Goal: Task Accomplishment & Management: Complete application form

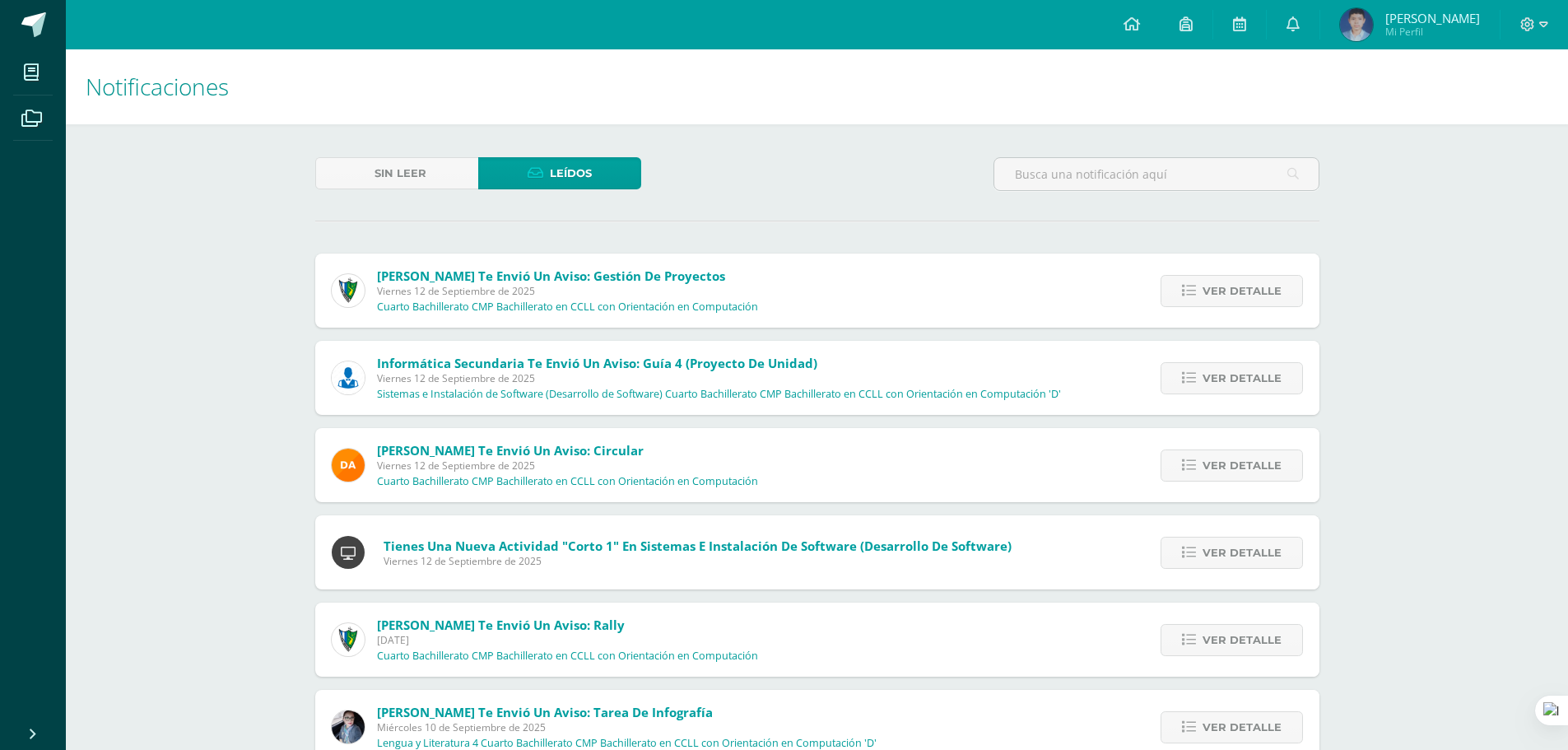
scroll to position [4575, 0]
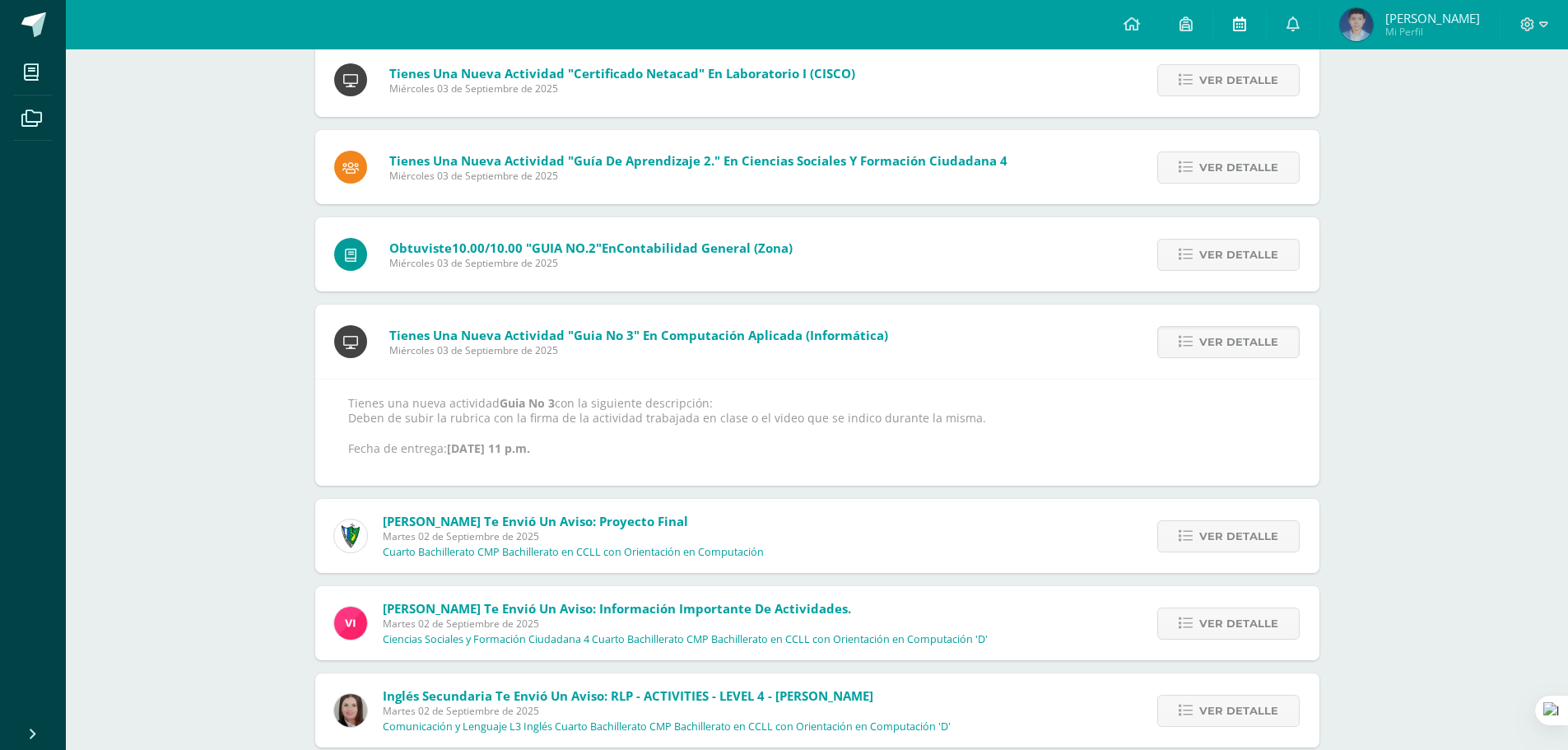
click at [1245, 13] on link at bounding box center [1240, 25] width 53 height 50
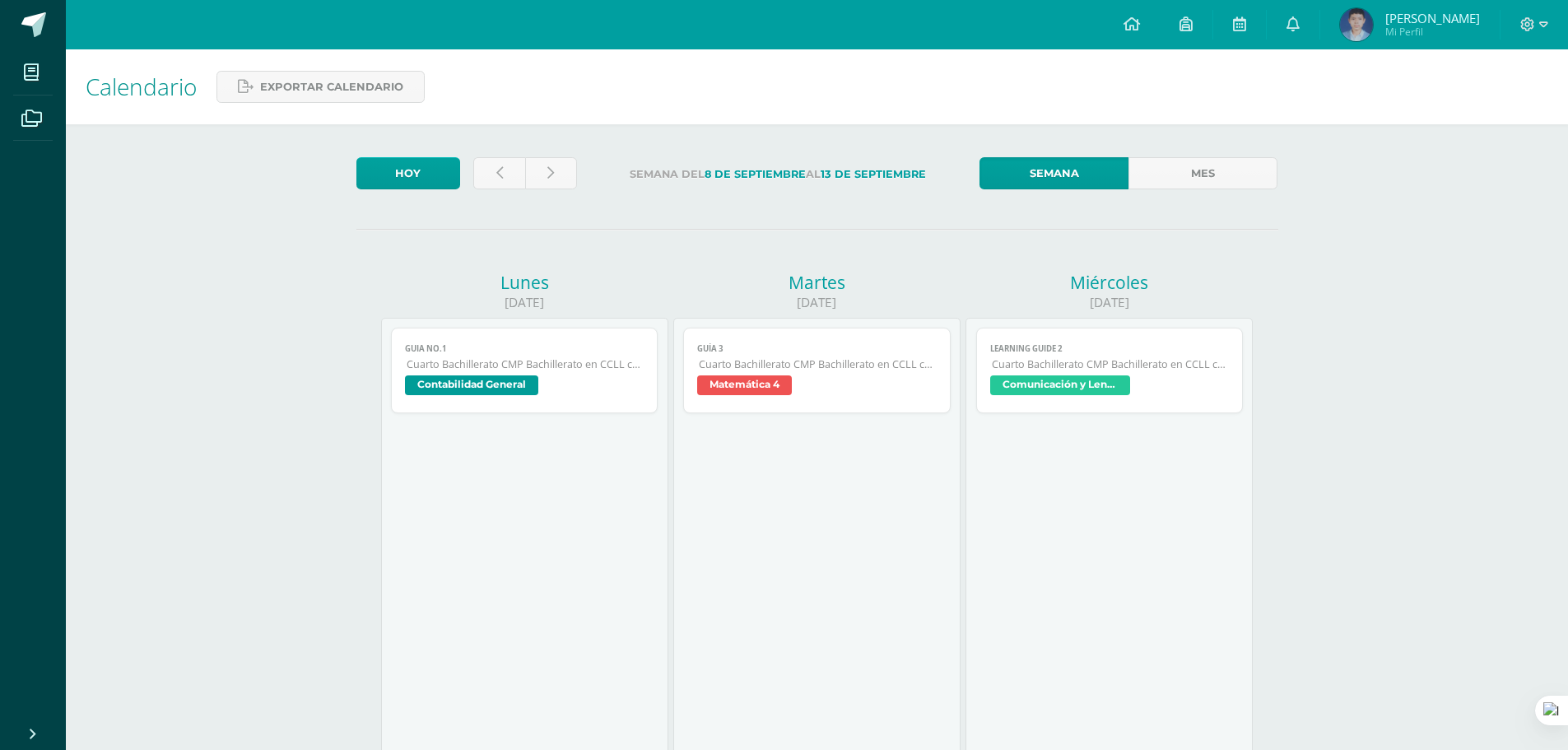
click at [1258, 162] on link "Mes" at bounding box center [1203, 174] width 149 height 32
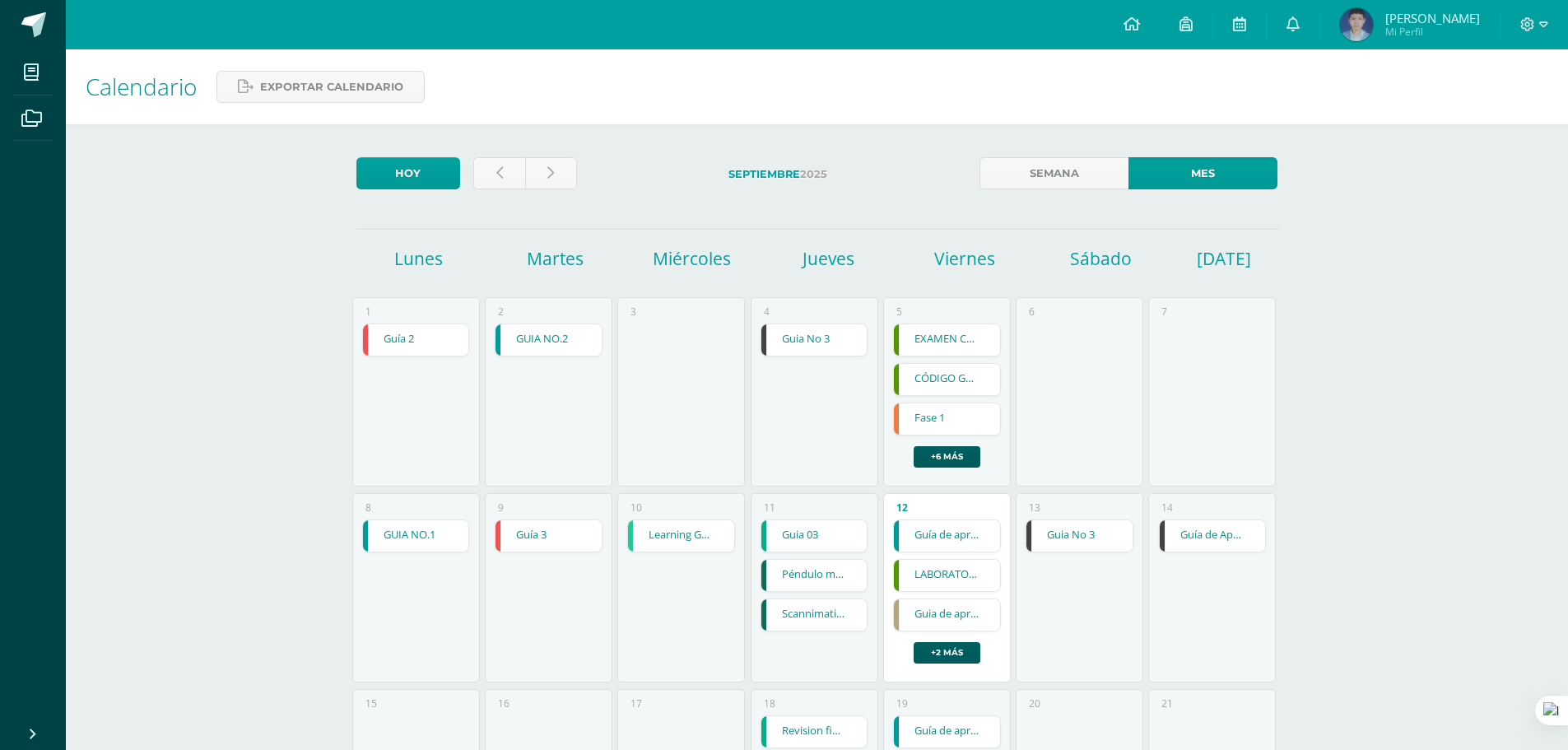
scroll to position [247, 0]
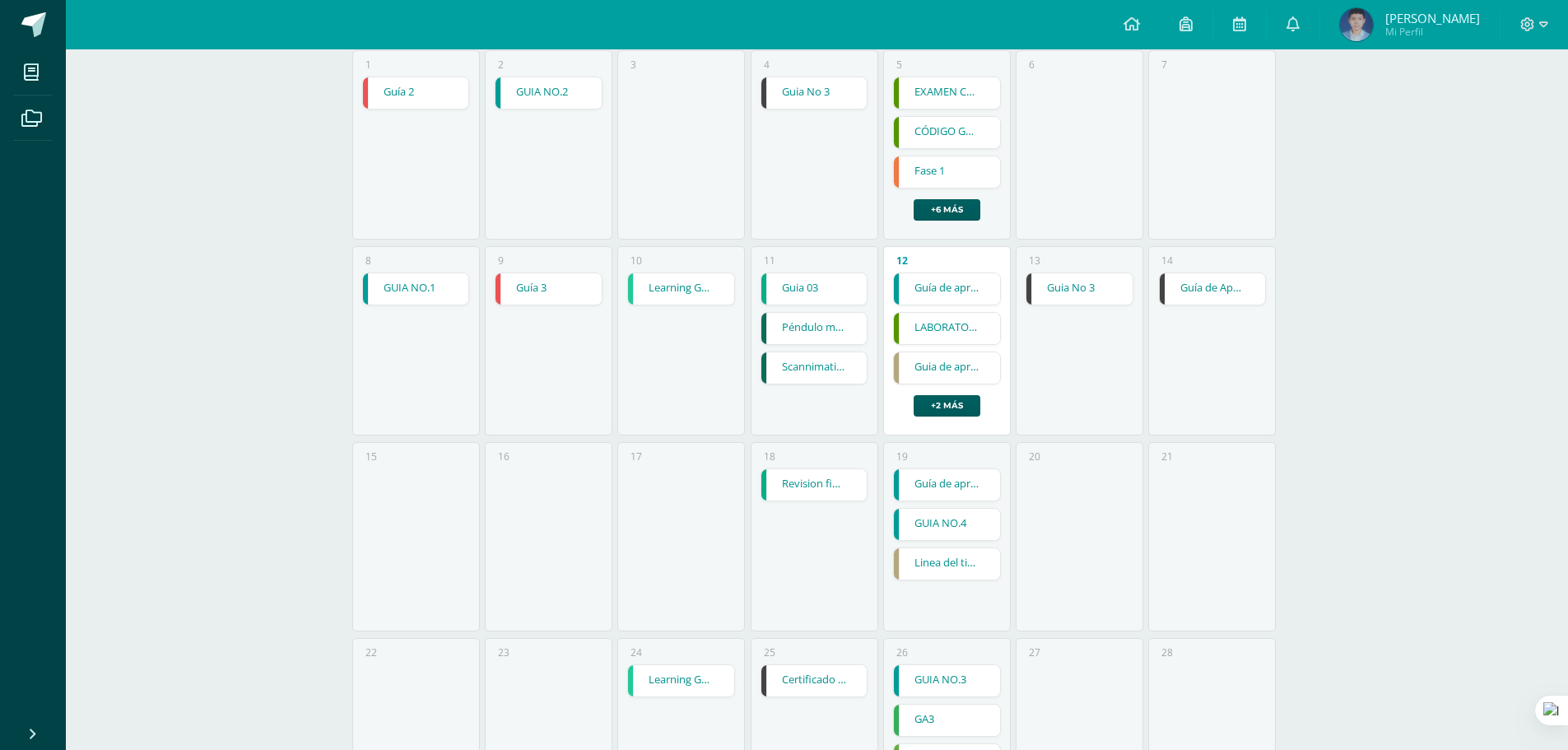
click at [969, 272] on div "12 Guía de aprendizaje No. 3 Guía de aprendizaje No. 3 Biblia Cargando contenid…" at bounding box center [946, 340] width 127 height 189
click at [958, 282] on link "Guía de aprendizaje No. 3" at bounding box center [947, 289] width 106 height 32
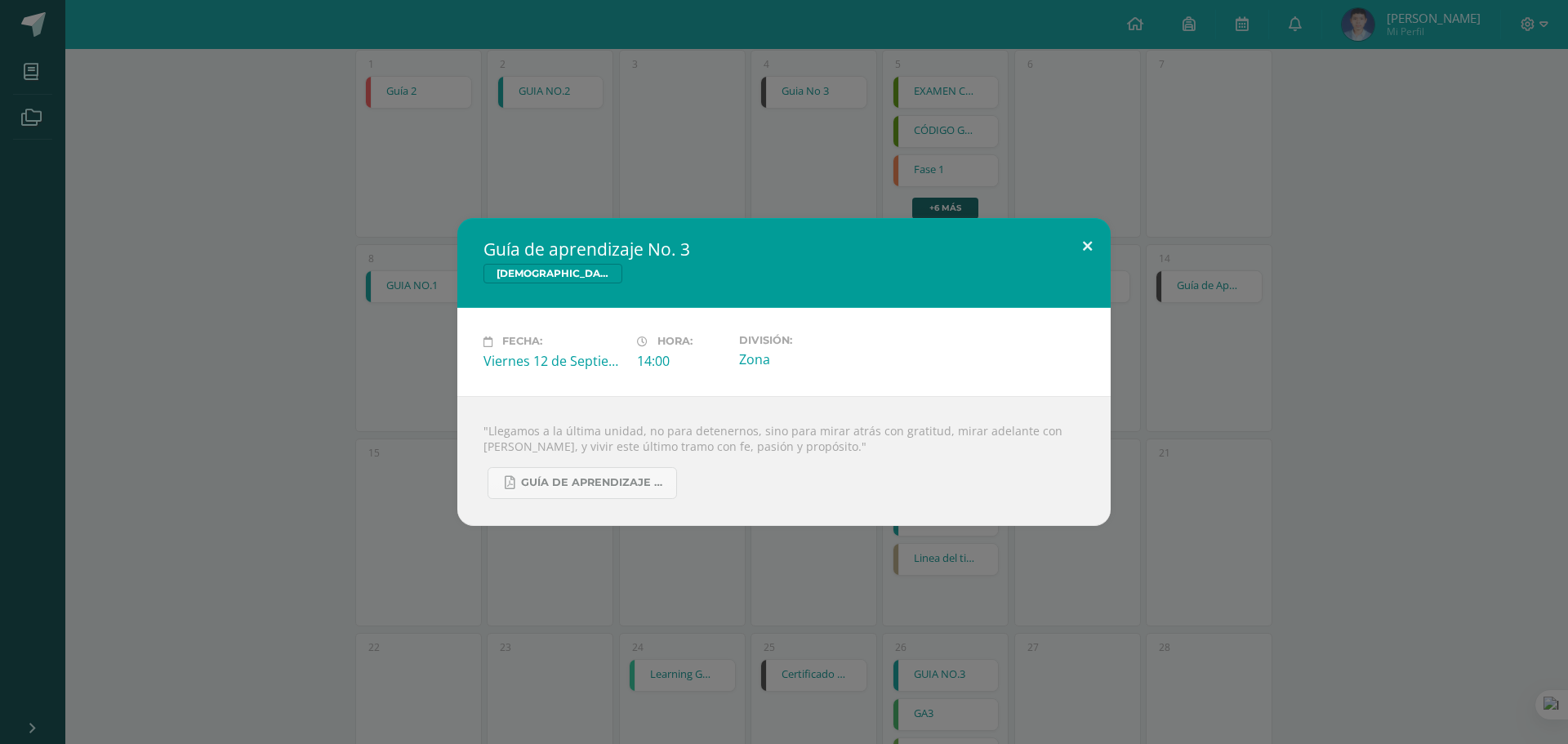
click at [1097, 236] on button at bounding box center [1087, 245] width 47 height 55
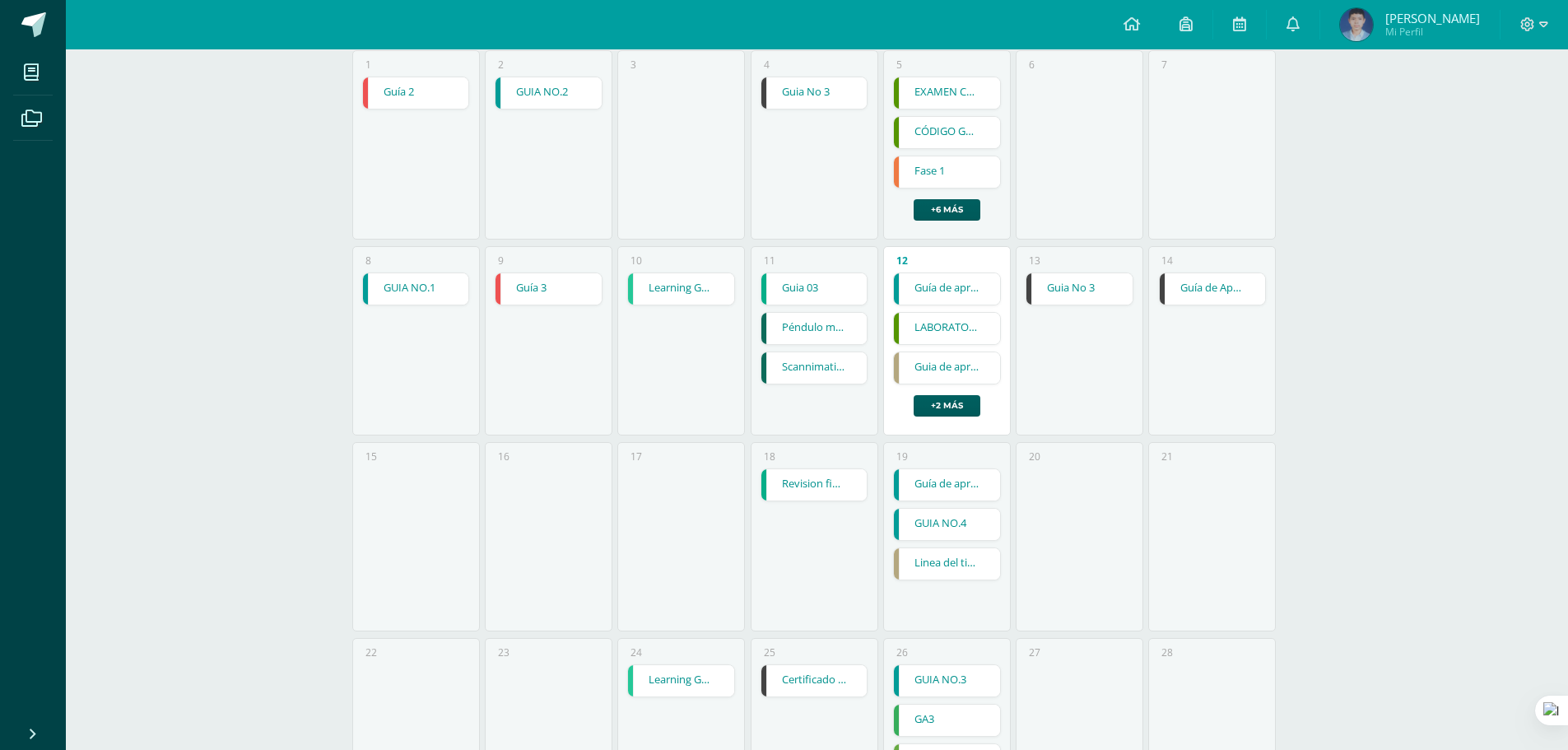
click at [961, 322] on link "LABORATORIO" at bounding box center [947, 328] width 106 height 32
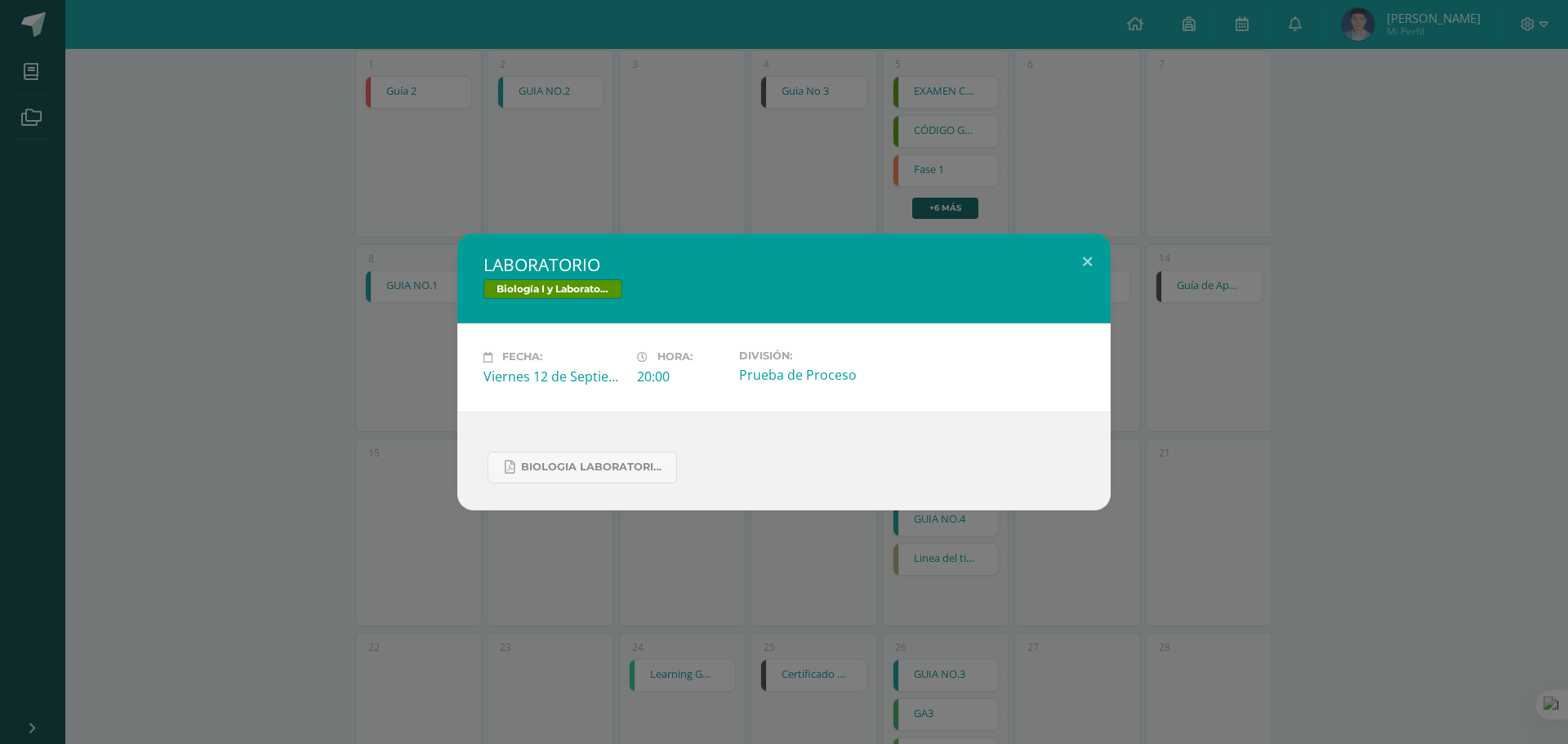
drag, startPoint x: 1147, startPoint y: 257, endPoint x: 1103, endPoint y: 263, distance: 44.4
click at [1145, 257] on div "LABORATORIO Biología I y Laboratorio Fecha: Viernes 12 de Septiembre Hora: 20:0…" at bounding box center [784, 371] width 1554 height 276
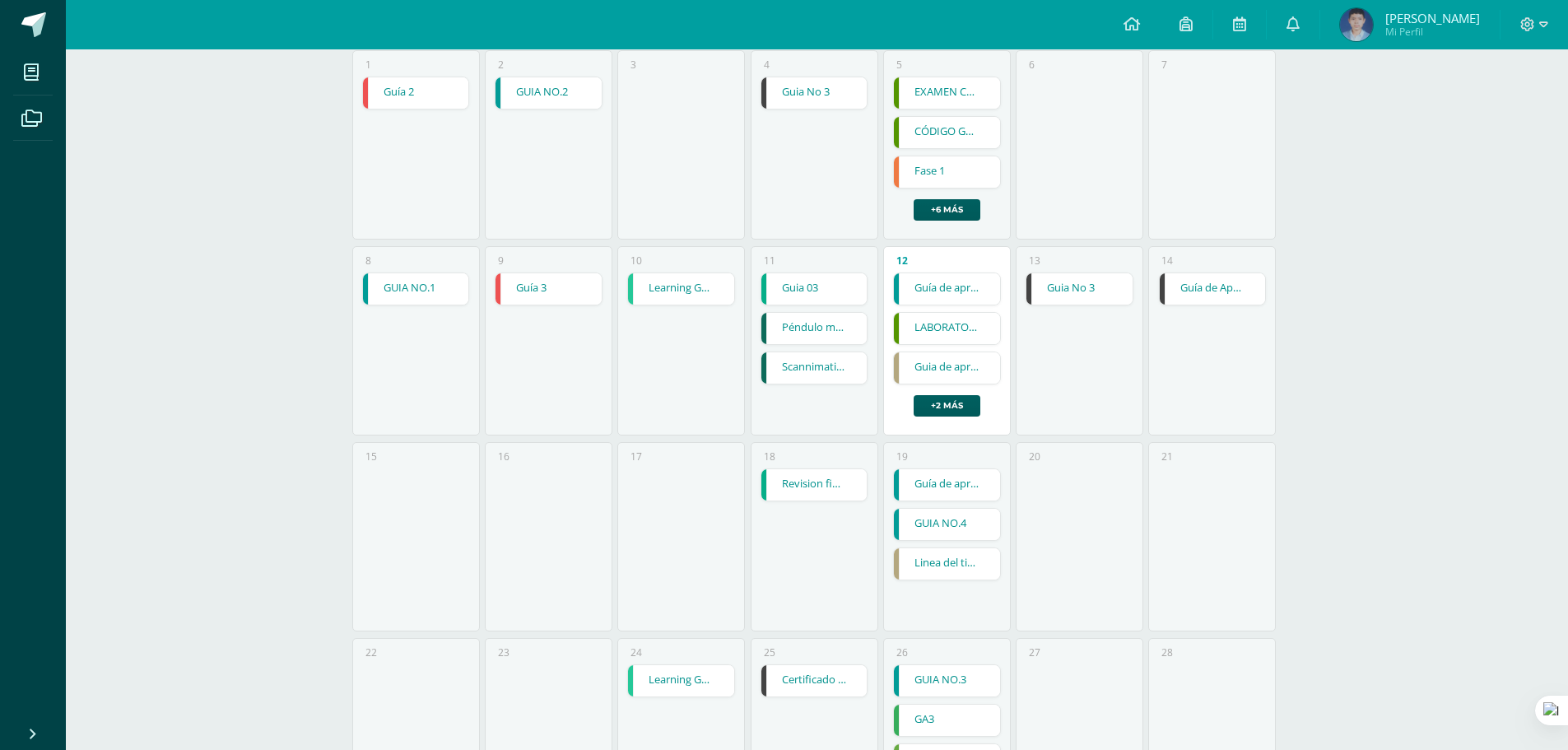
click at [964, 380] on link "Guia de aprendizaje 3" at bounding box center [947, 368] width 106 height 32
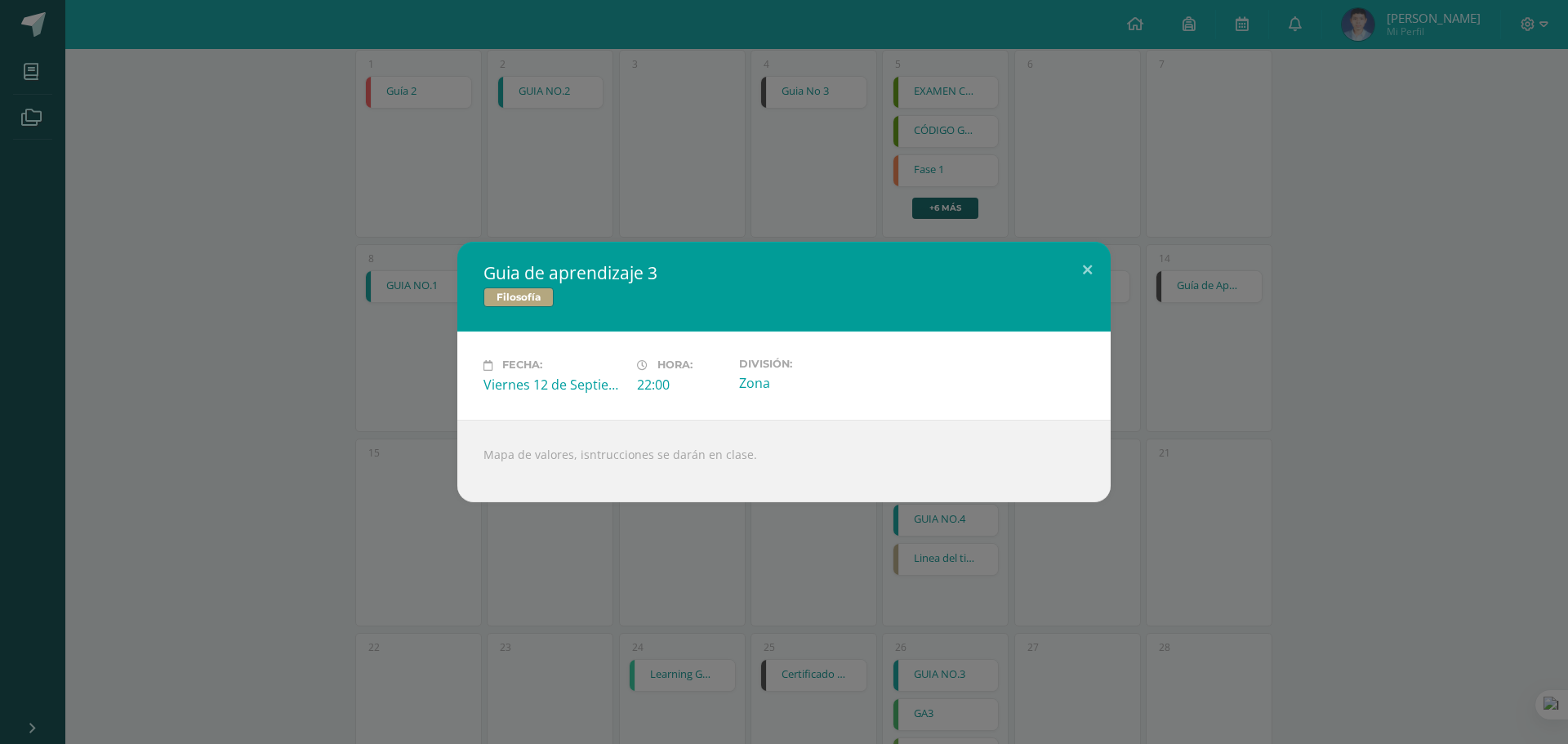
click at [1040, 292] on div "Filosofía" at bounding box center [784, 299] width 601 height 24
click at [1059, 290] on div "Filosofía" at bounding box center [784, 299] width 601 height 24
click at [1102, 271] on button at bounding box center [1087, 269] width 47 height 55
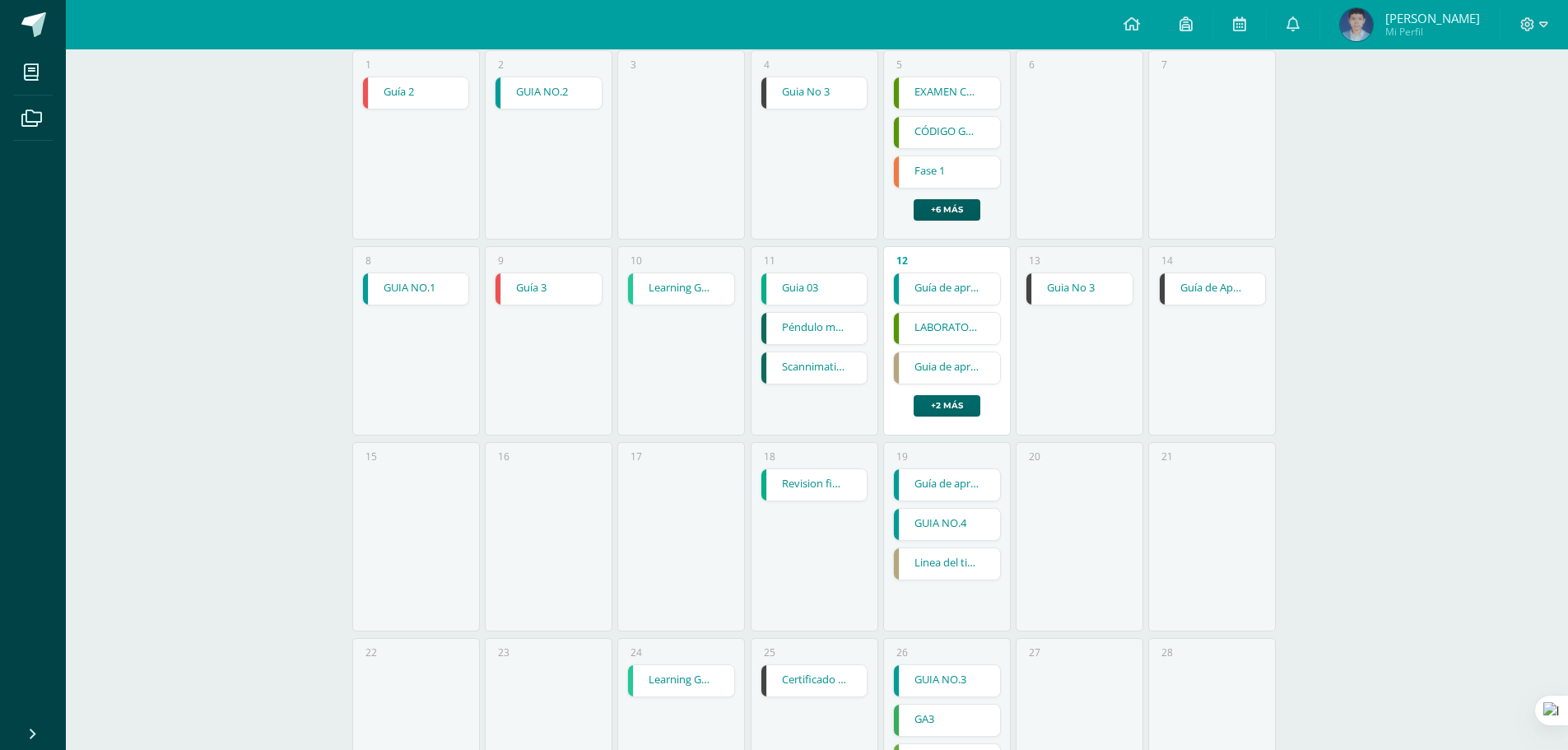
click at [939, 410] on link "+2 más" at bounding box center [947, 405] width 67 height 21
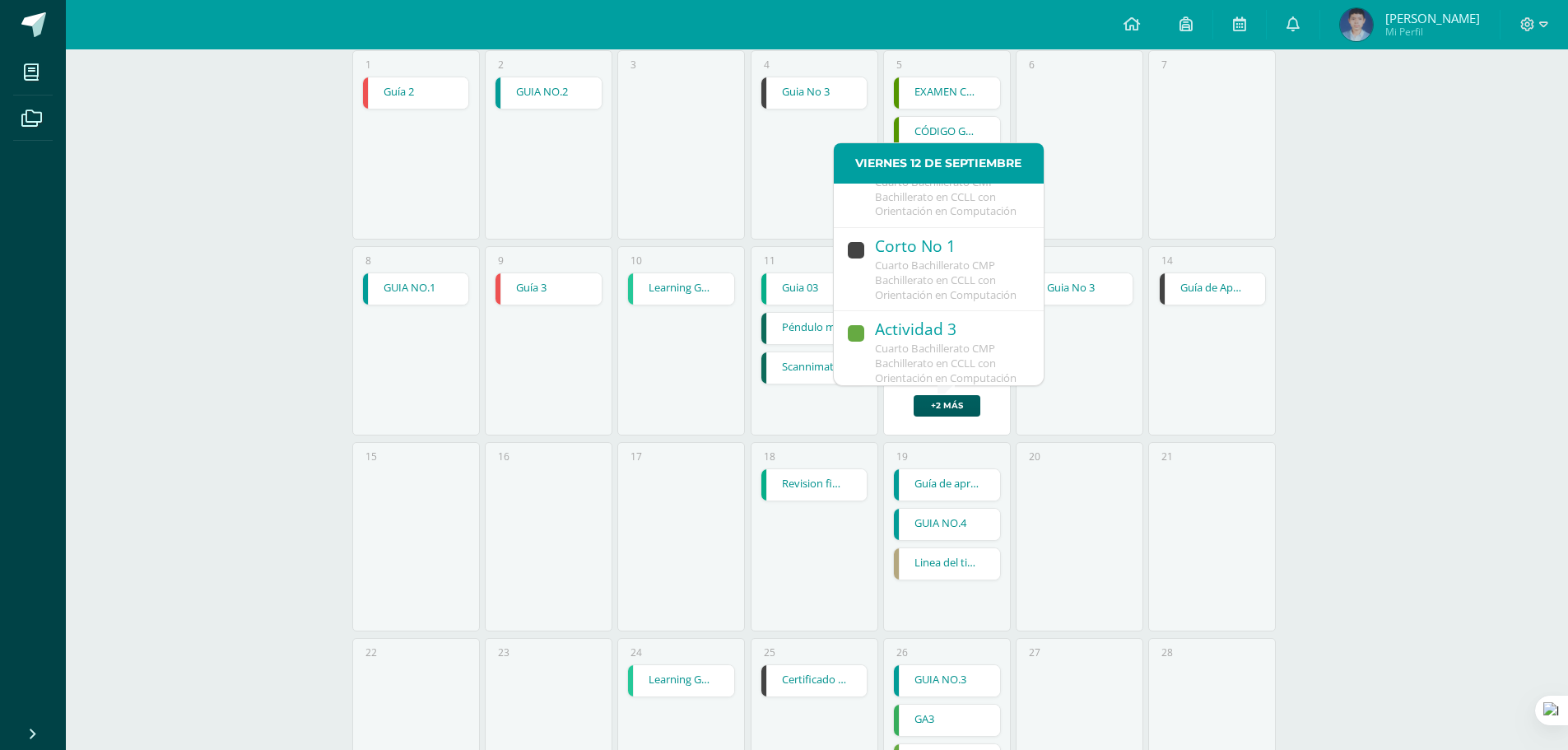
click at [961, 302] on span "Cuarto Bachillerato CMP Bachillerato en CCLL con Orientación en Computación" at bounding box center [946, 280] width 142 height 44
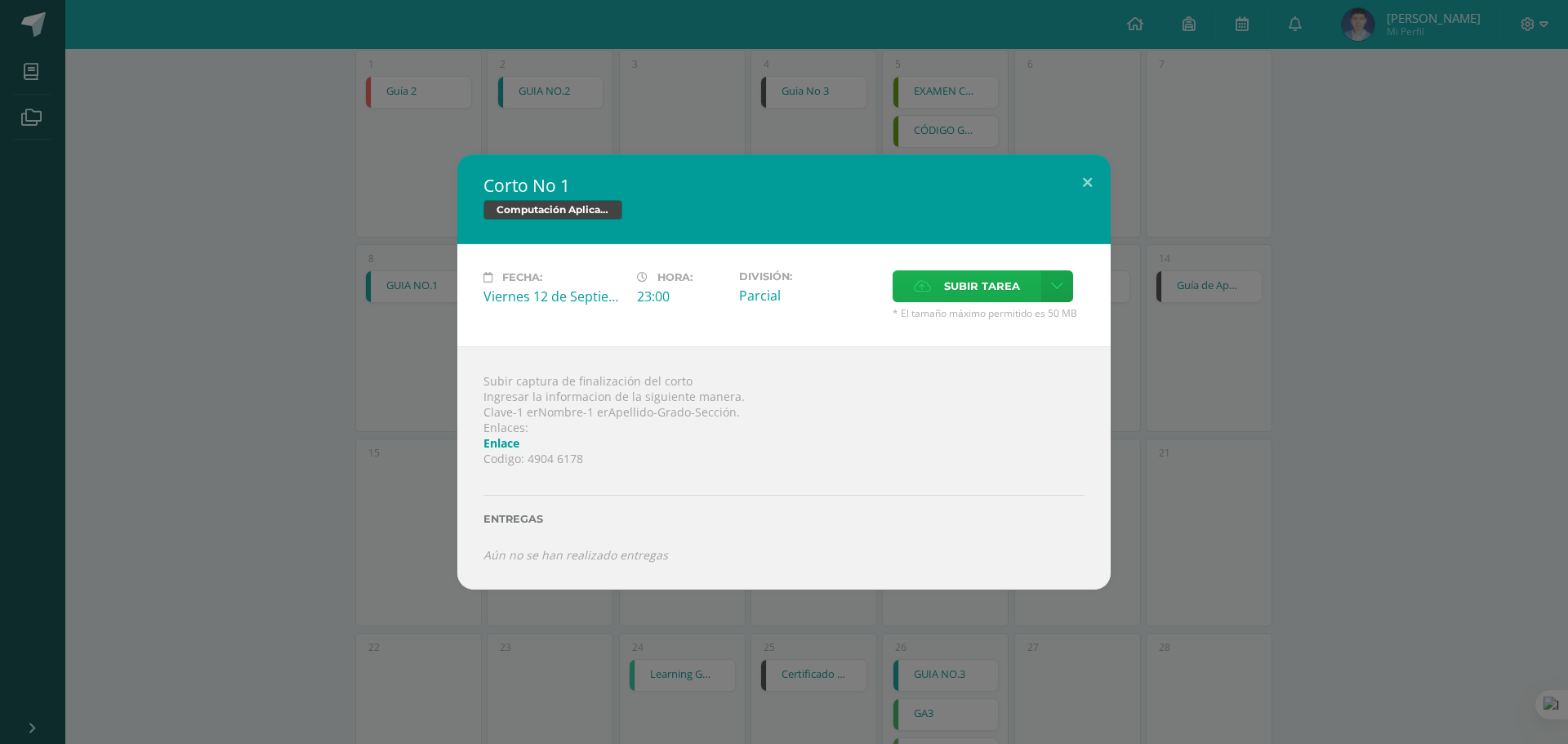
click at [979, 281] on span "Subir tarea" at bounding box center [982, 287] width 76 height 31
click at [0, 0] on input "Subir tarea" at bounding box center [0, 0] width 0 height 0
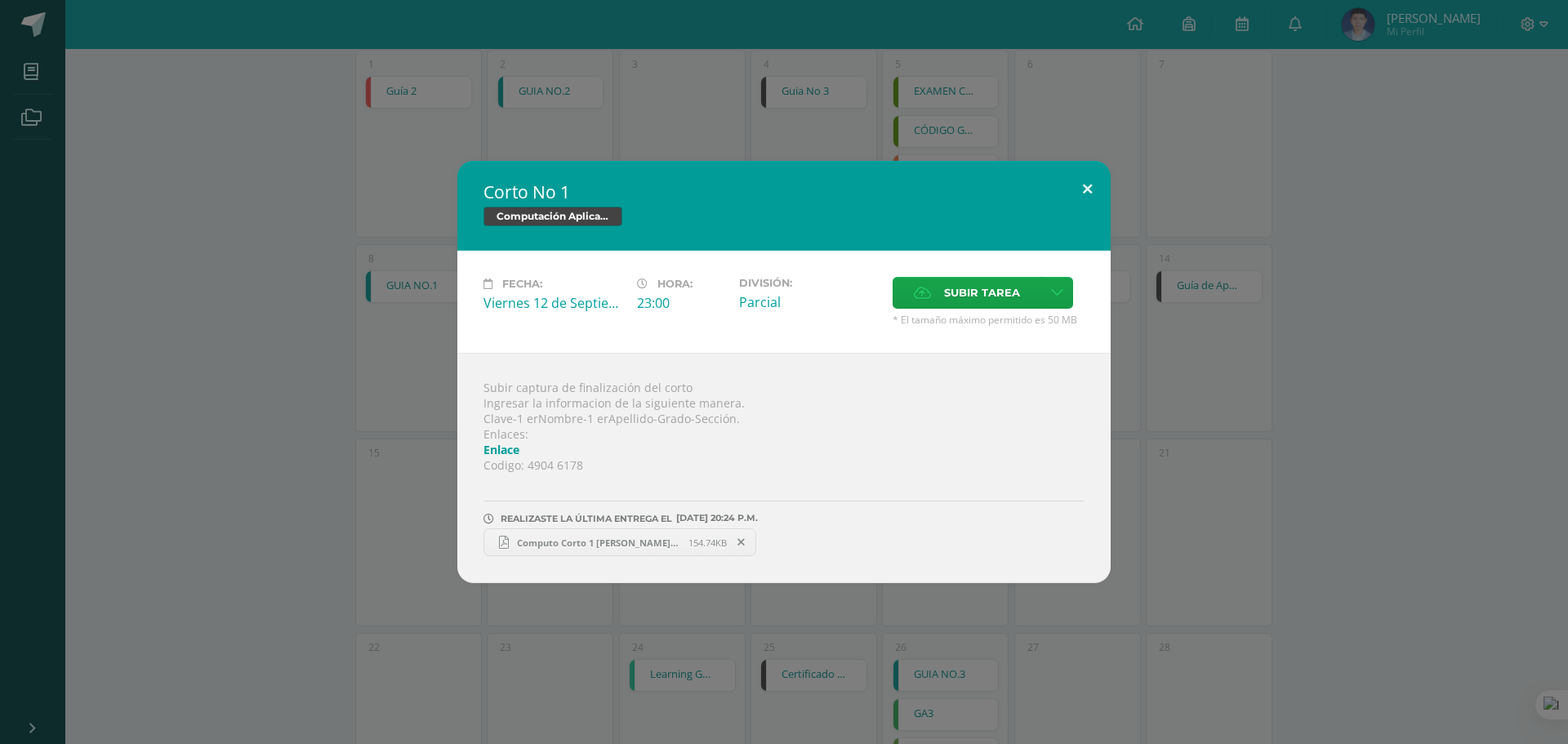
click at [1091, 171] on button at bounding box center [1087, 188] width 47 height 55
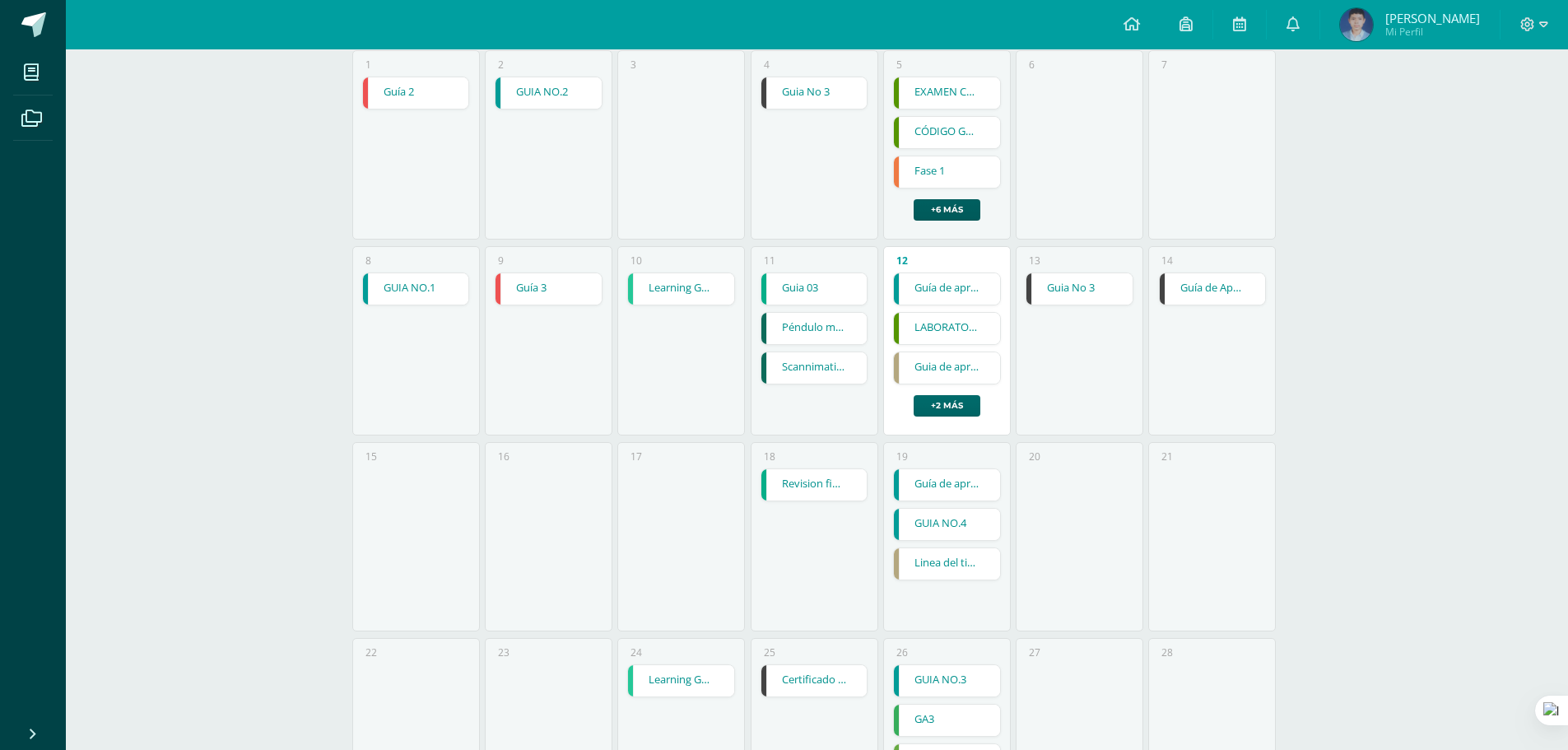
click at [951, 407] on link "+2 más" at bounding box center [947, 405] width 67 height 21
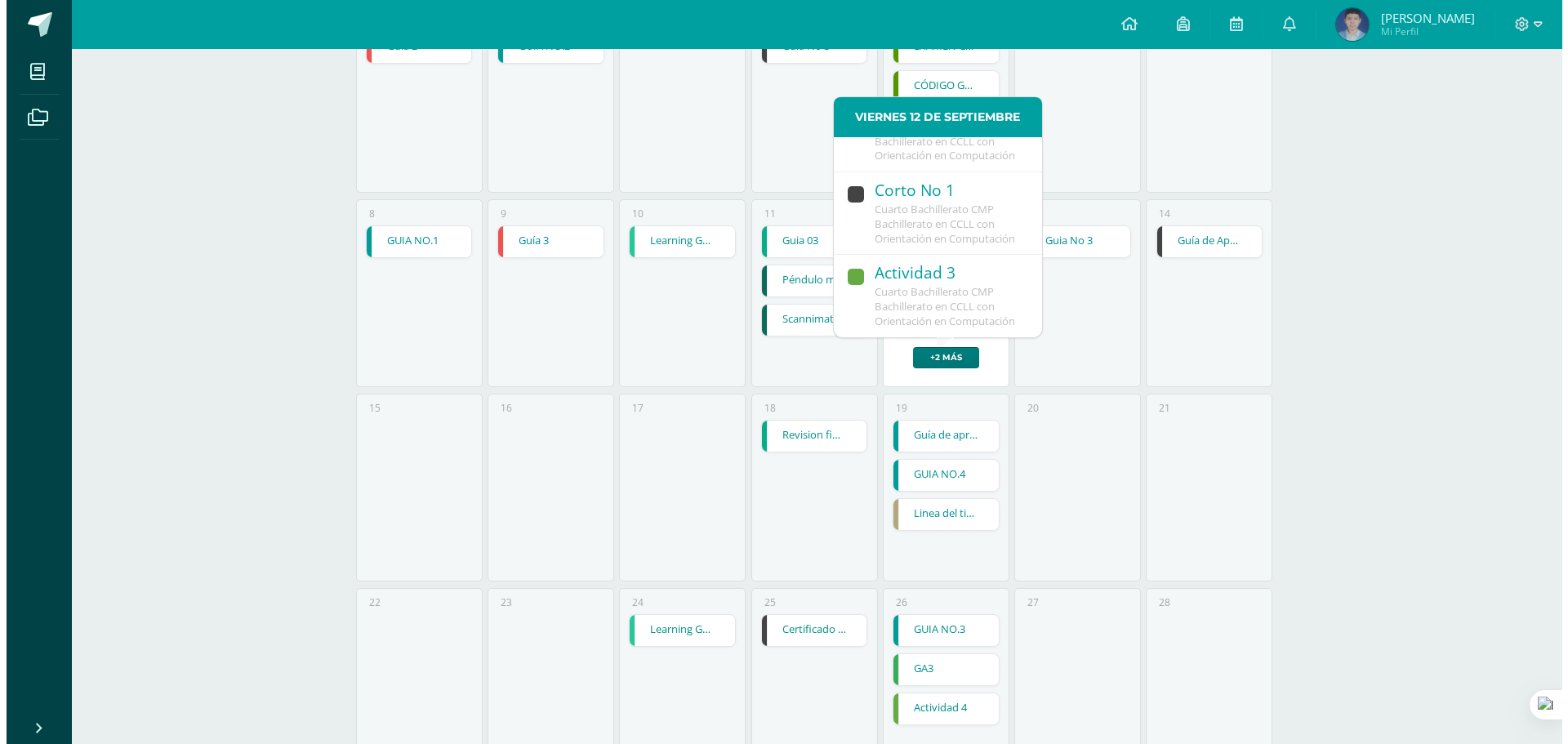
scroll to position [327, 0]
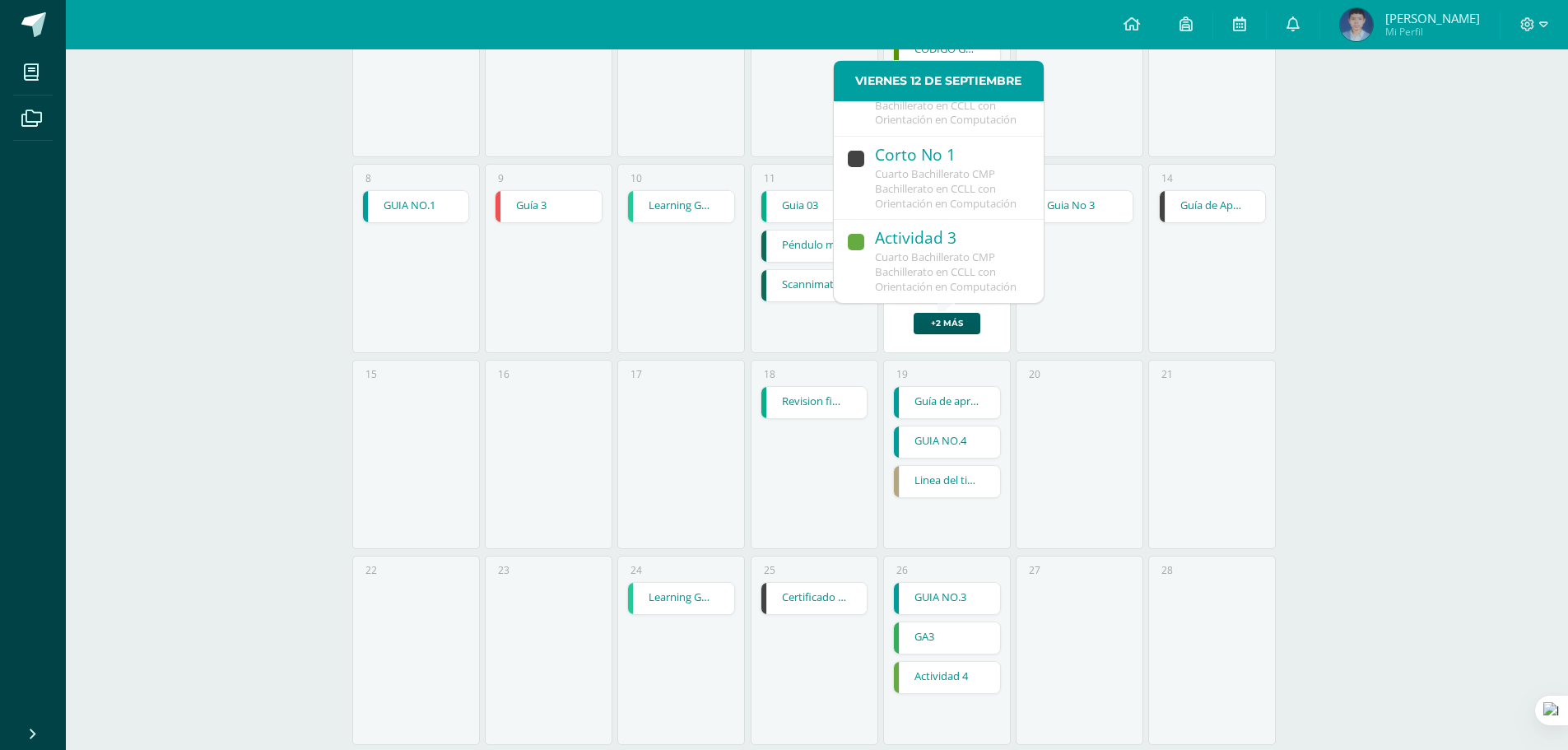
click at [955, 267] on div "Cuarto Bachillerato CMP Bachillerato en CCLL con Orientación en Computación" at bounding box center [952, 272] width 152 height 44
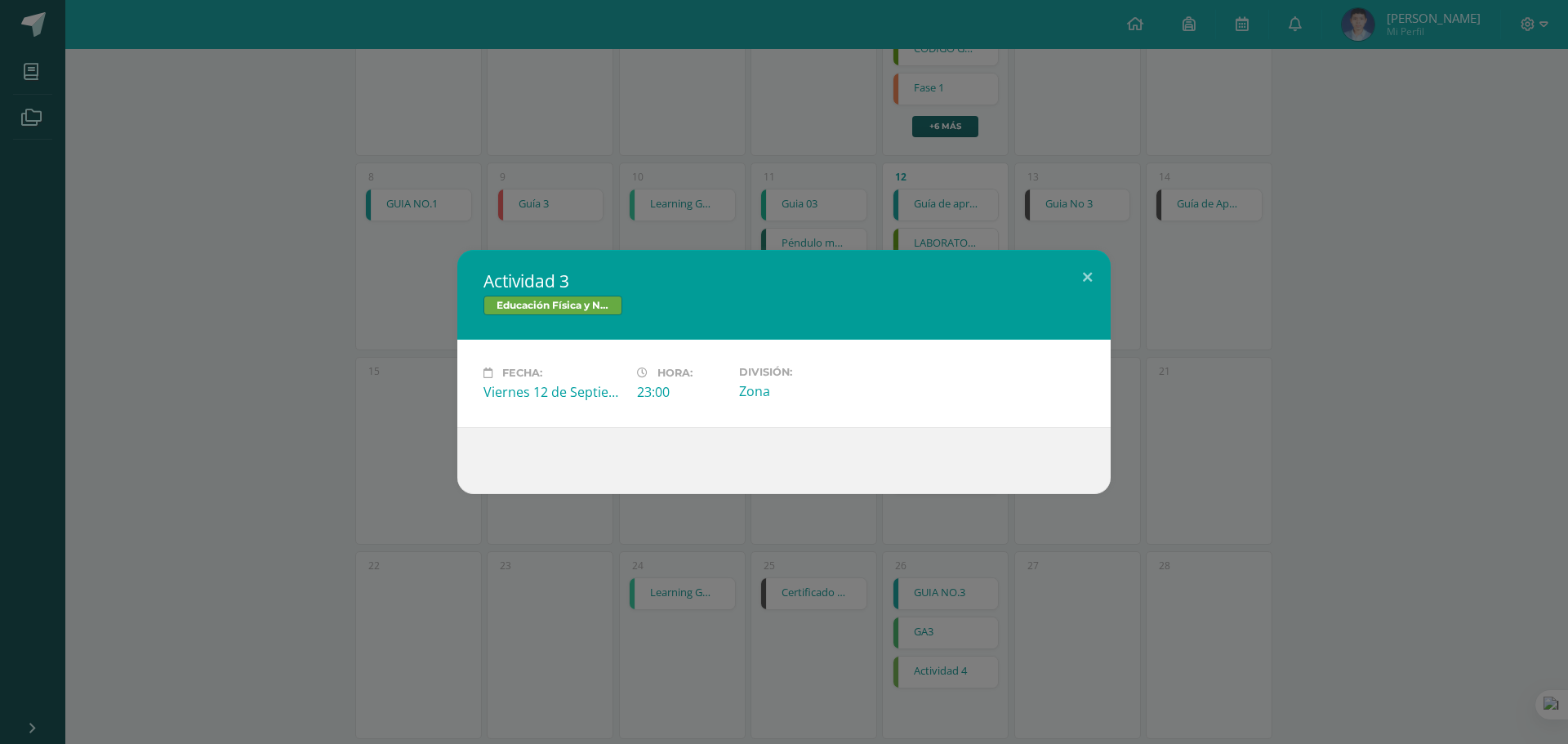
click at [1136, 289] on div "Actividad 3 Educación Física y Natación Fecha: Viernes 12 de Septiembre Hora: 2…" at bounding box center [784, 372] width 1554 height 244
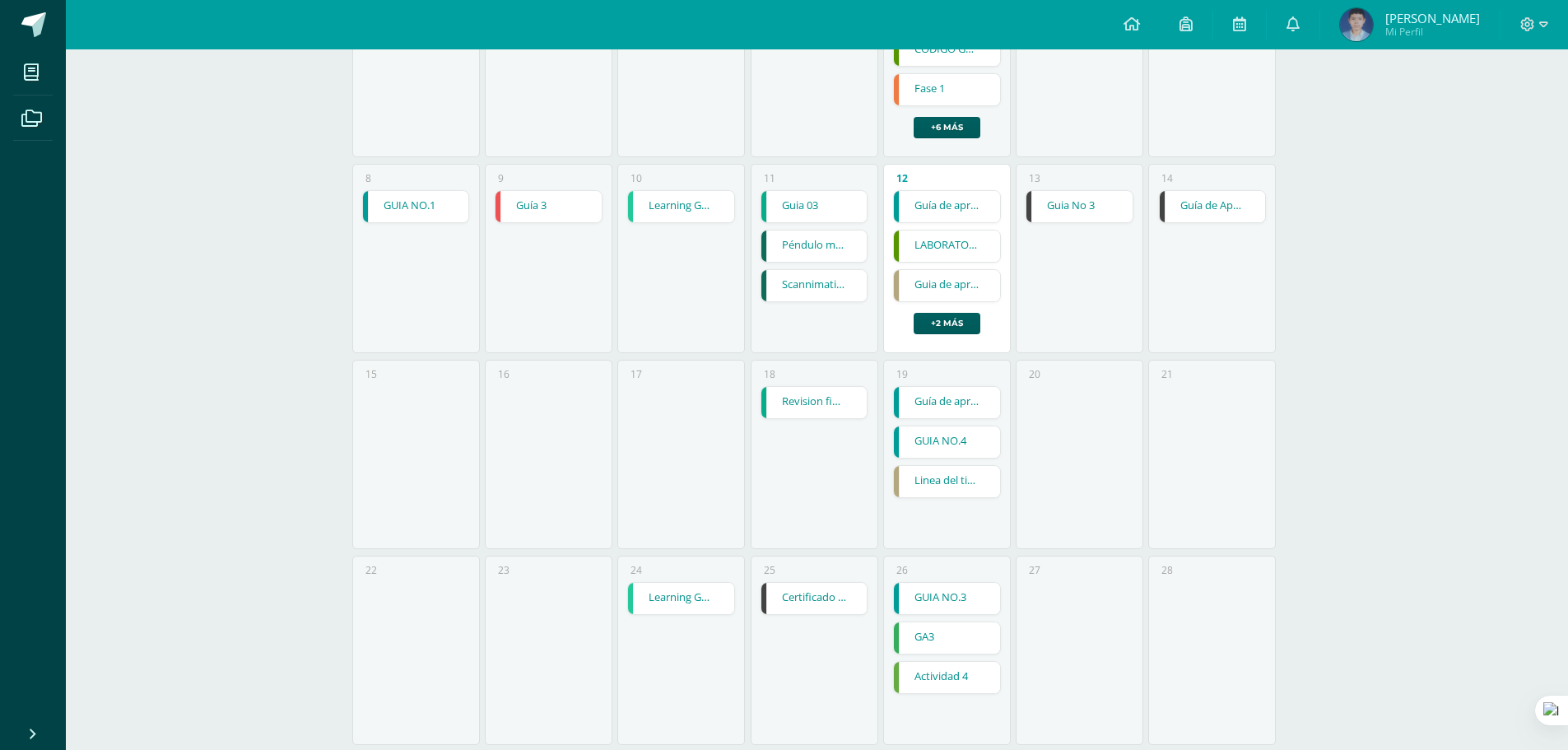
click at [1083, 210] on link "Guia No 3" at bounding box center [1080, 206] width 106 height 32
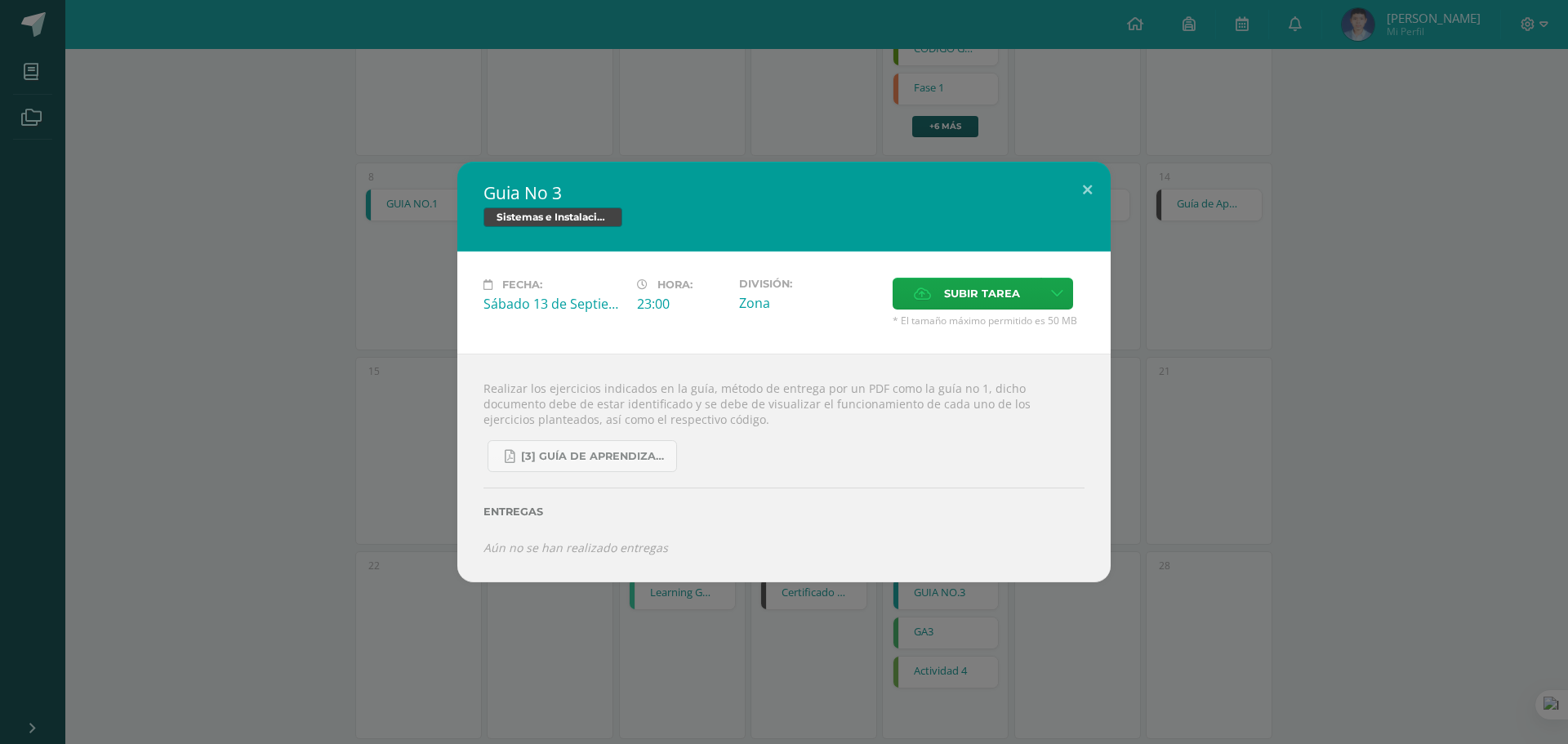
click at [1057, 174] on div "Guia No 3 Sistemas e Instalación de Software (Desarrollo de Software)" at bounding box center [784, 207] width 653 height 90
click at [1086, 189] on button at bounding box center [1087, 189] width 47 height 55
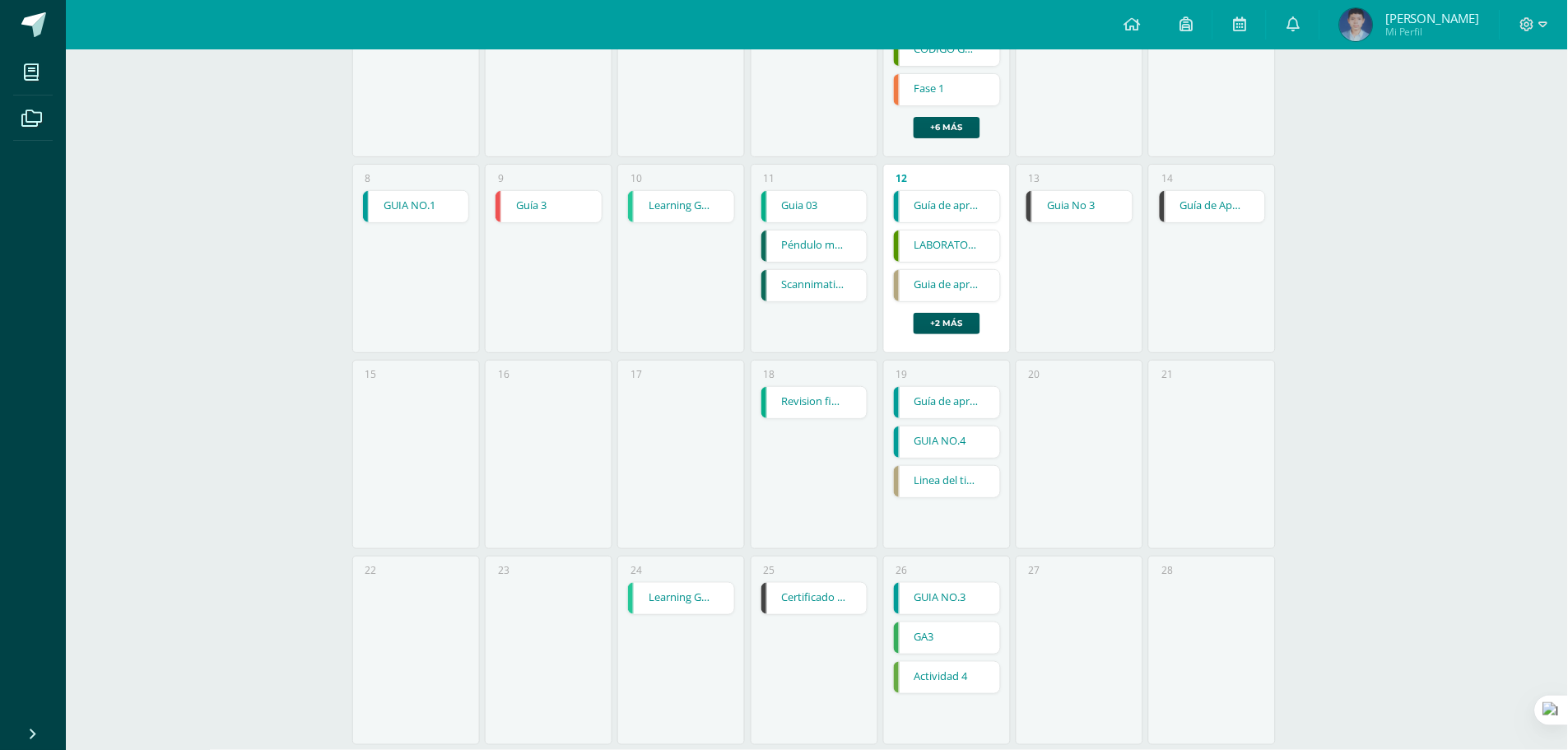
click at [1211, 203] on link "Guía de Aprendizaje 3" at bounding box center [1213, 206] width 106 height 32
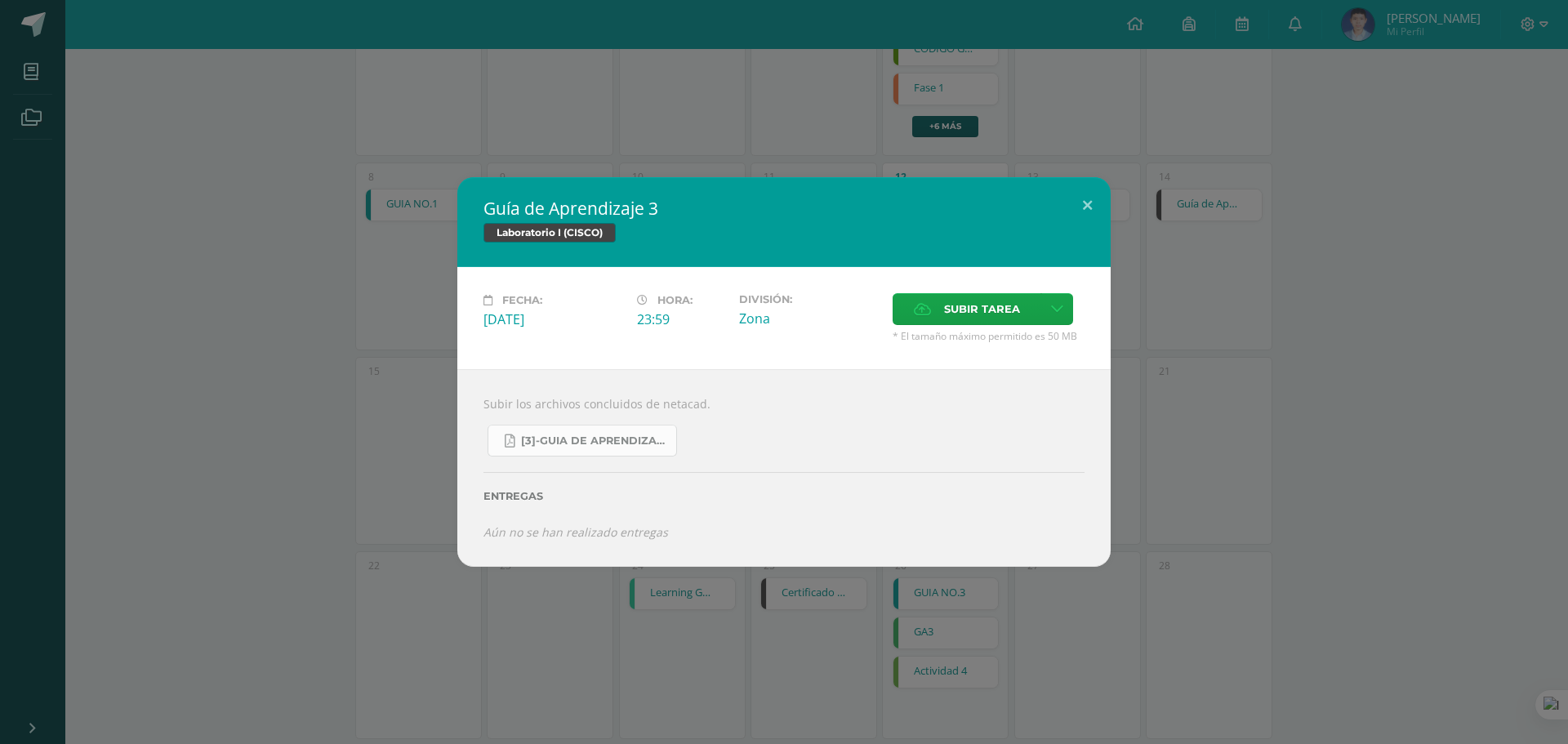
click at [630, 437] on span "[3]-GUIA DE APRENDIZAJE 3 IV BACH CISCO UNIDAD 4.pdf" at bounding box center [594, 440] width 147 height 13
click at [966, 325] on div "Subir tarea" at bounding box center [988, 311] width 192 height 36
click at [934, 310] on label "Subir tarea" at bounding box center [966, 310] width 148 height 32
click at [0, 0] on input "Subir tarea" at bounding box center [0, 0] width 0 height 0
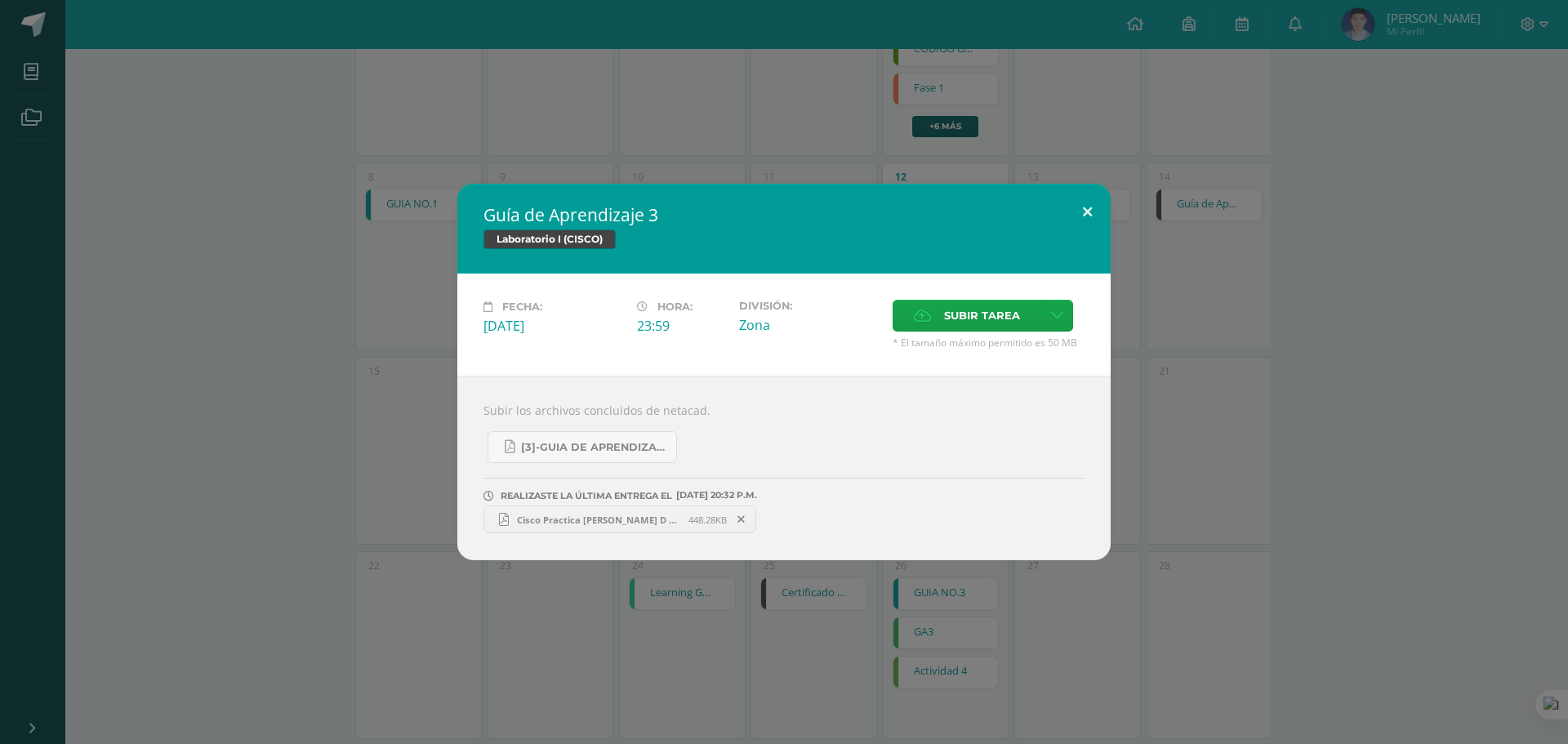
click at [1074, 228] on button at bounding box center [1087, 211] width 47 height 55
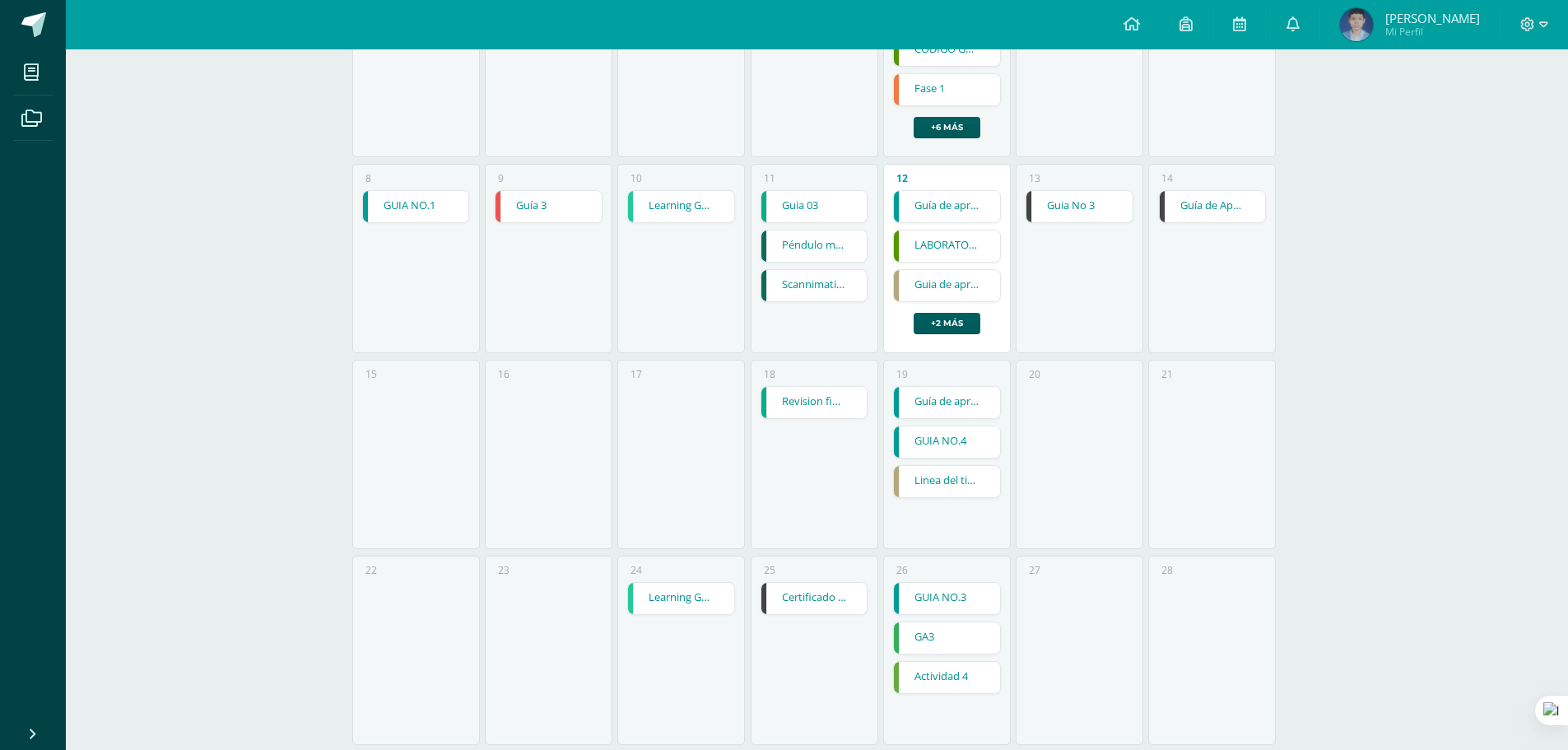
click at [1065, 198] on link "Guia No 3" at bounding box center [1080, 206] width 106 height 32
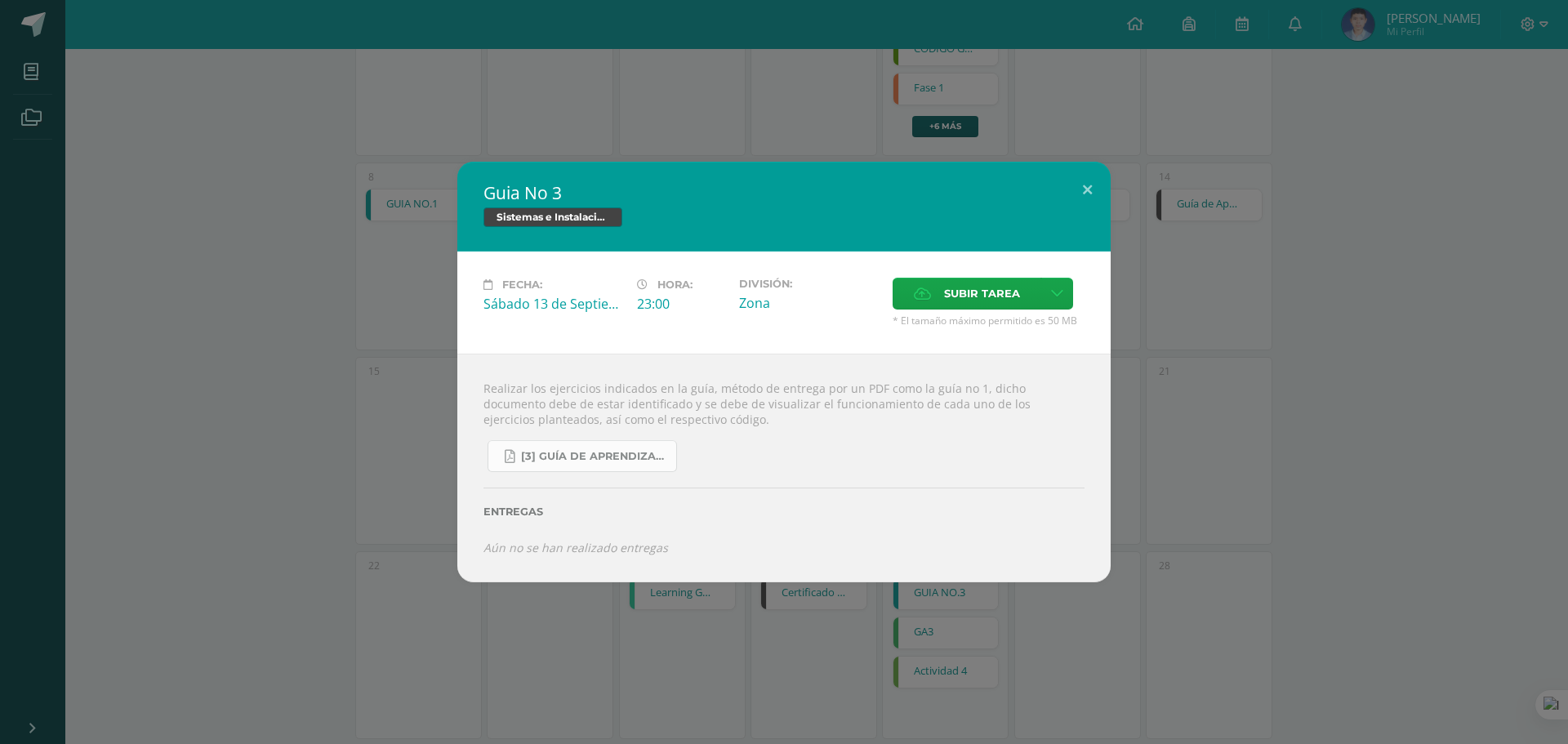
click at [561, 467] on link "[3] Guía de Aprendizaje - Sistemas e Instalación de Software.pdf" at bounding box center [582, 456] width 189 height 32
click at [635, 460] on span "[3] Guía de Aprendizaje - Sistemas e Instalación de Software.pdf" at bounding box center [594, 456] width 147 height 13
